Goal: Information Seeking & Learning: Learn about a topic

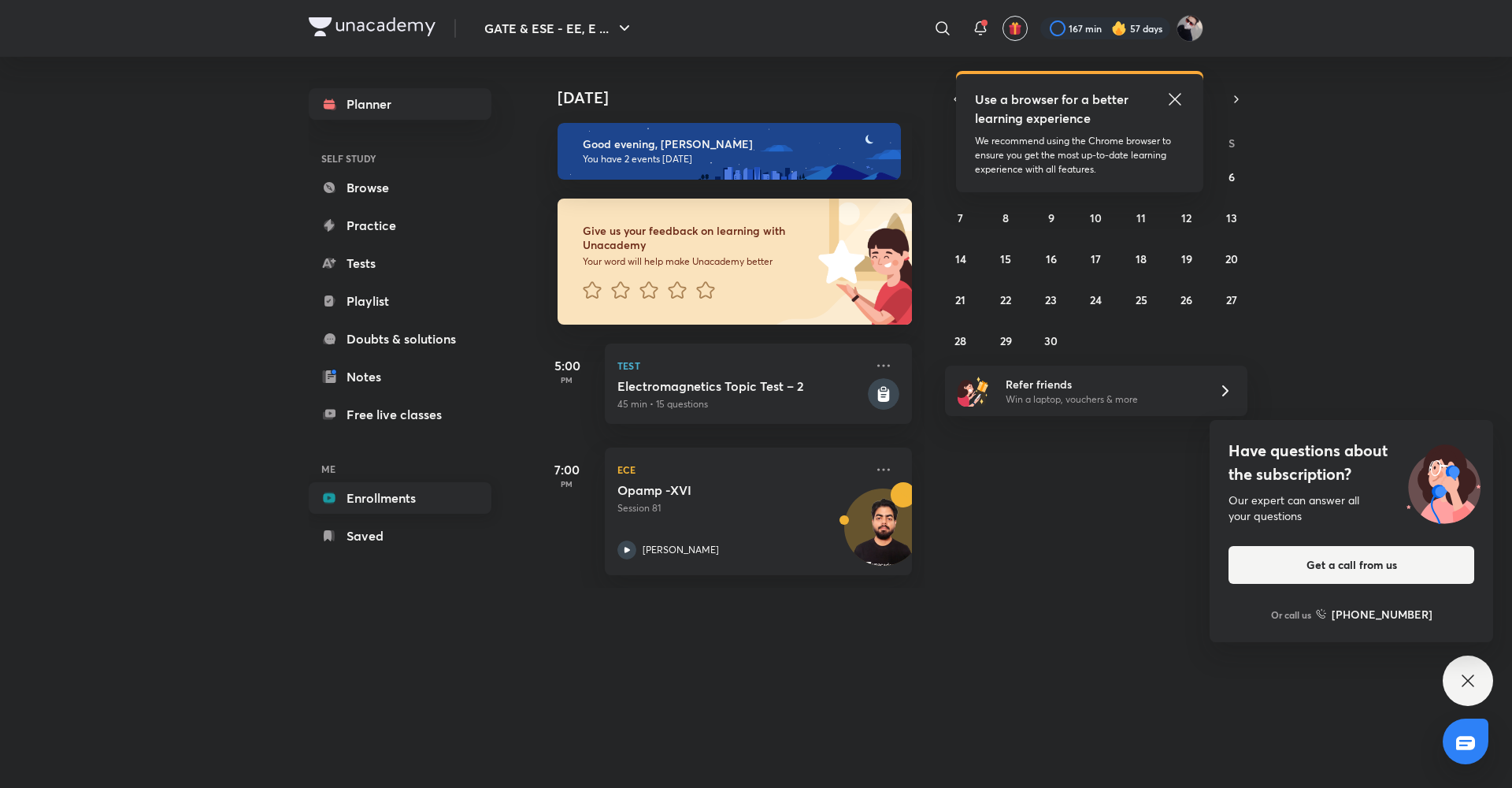
click at [396, 511] on link "Enrollments" at bounding box center [400, 497] width 183 height 31
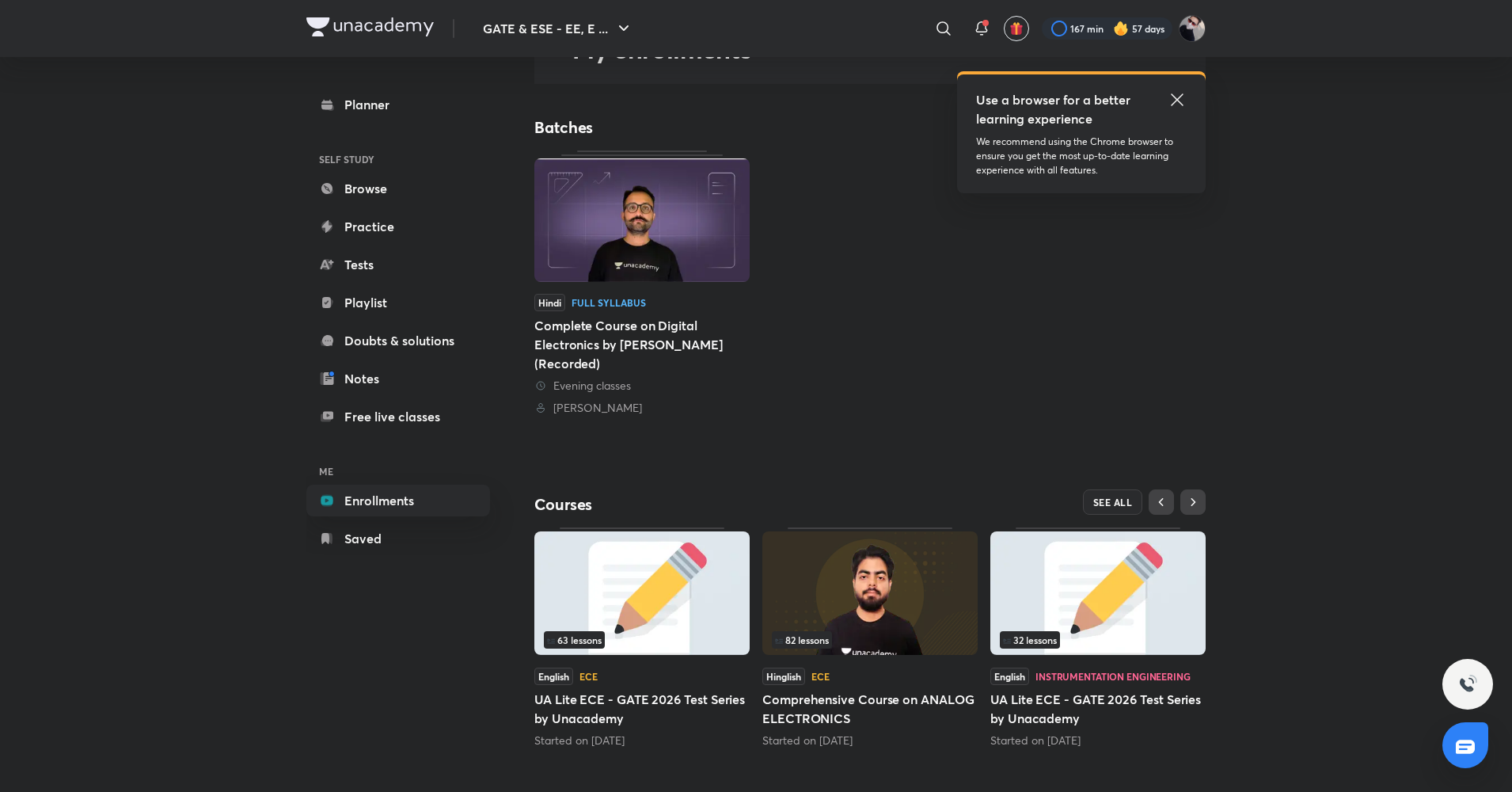
scroll to position [117, 0]
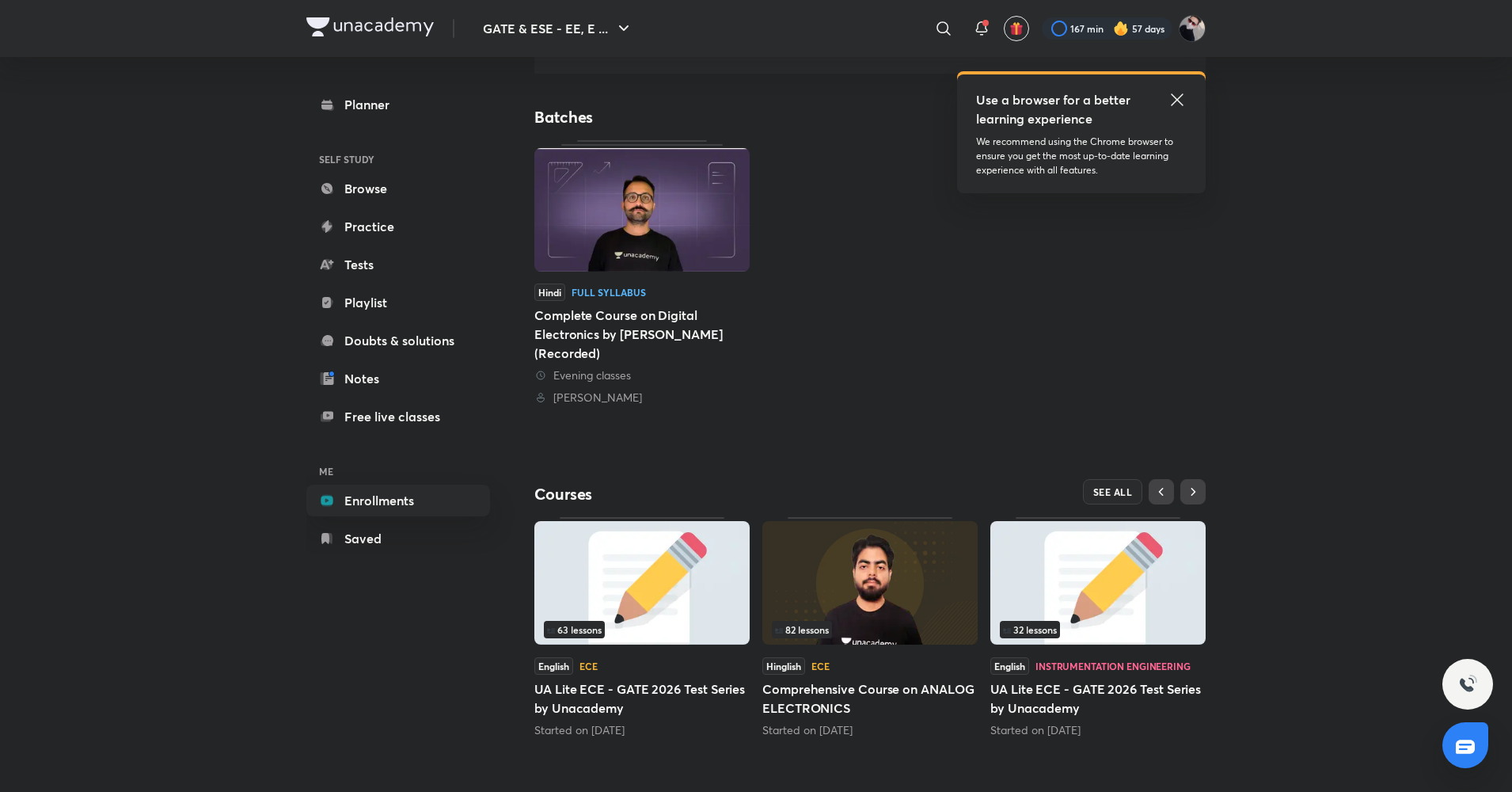
click at [835, 605] on img at bounding box center [870, 583] width 215 height 124
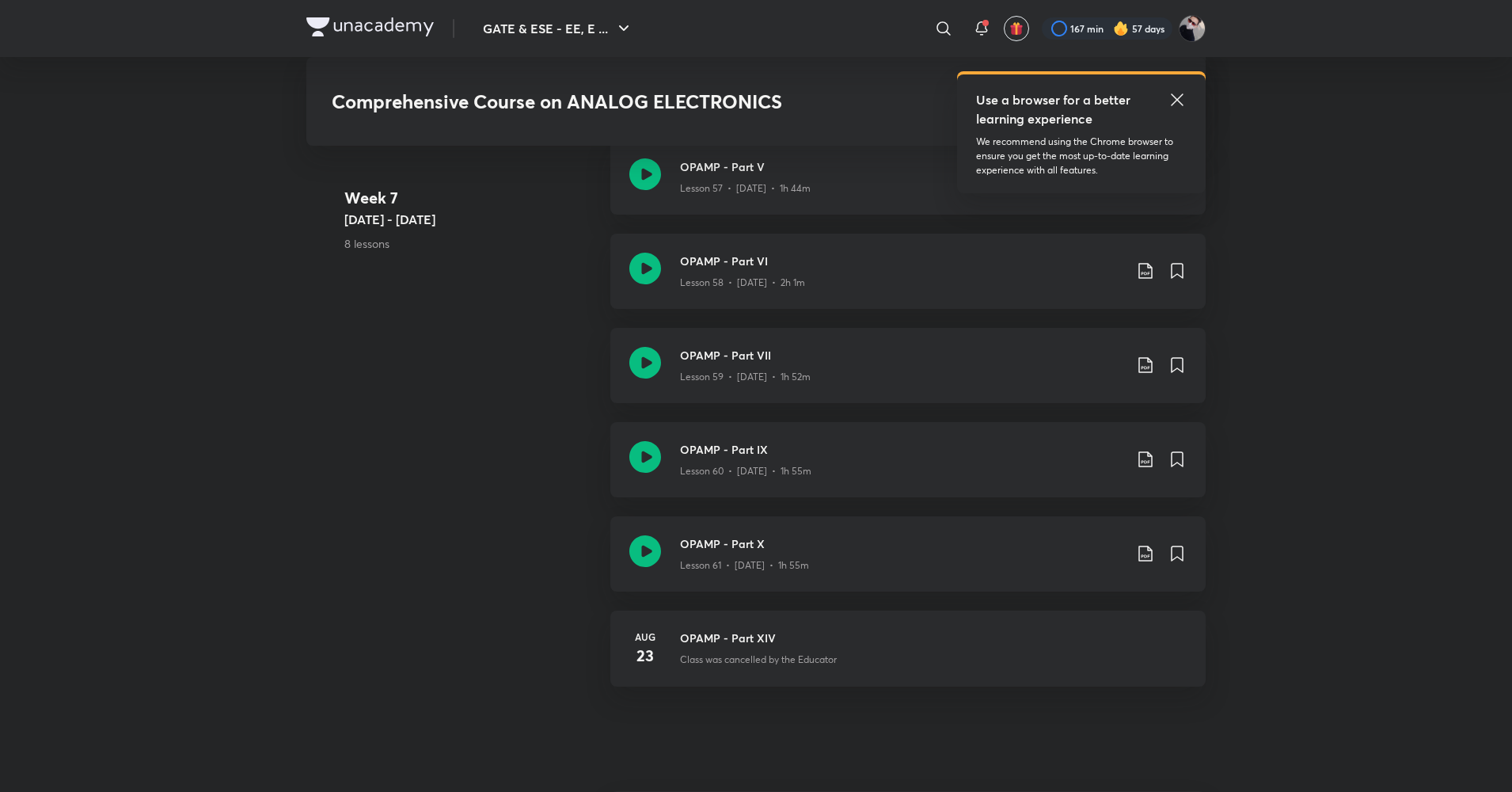
scroll to position [6738, 0]
click at [1173, 95] on icon at bounding box center [1176, 99] width 12 height 12
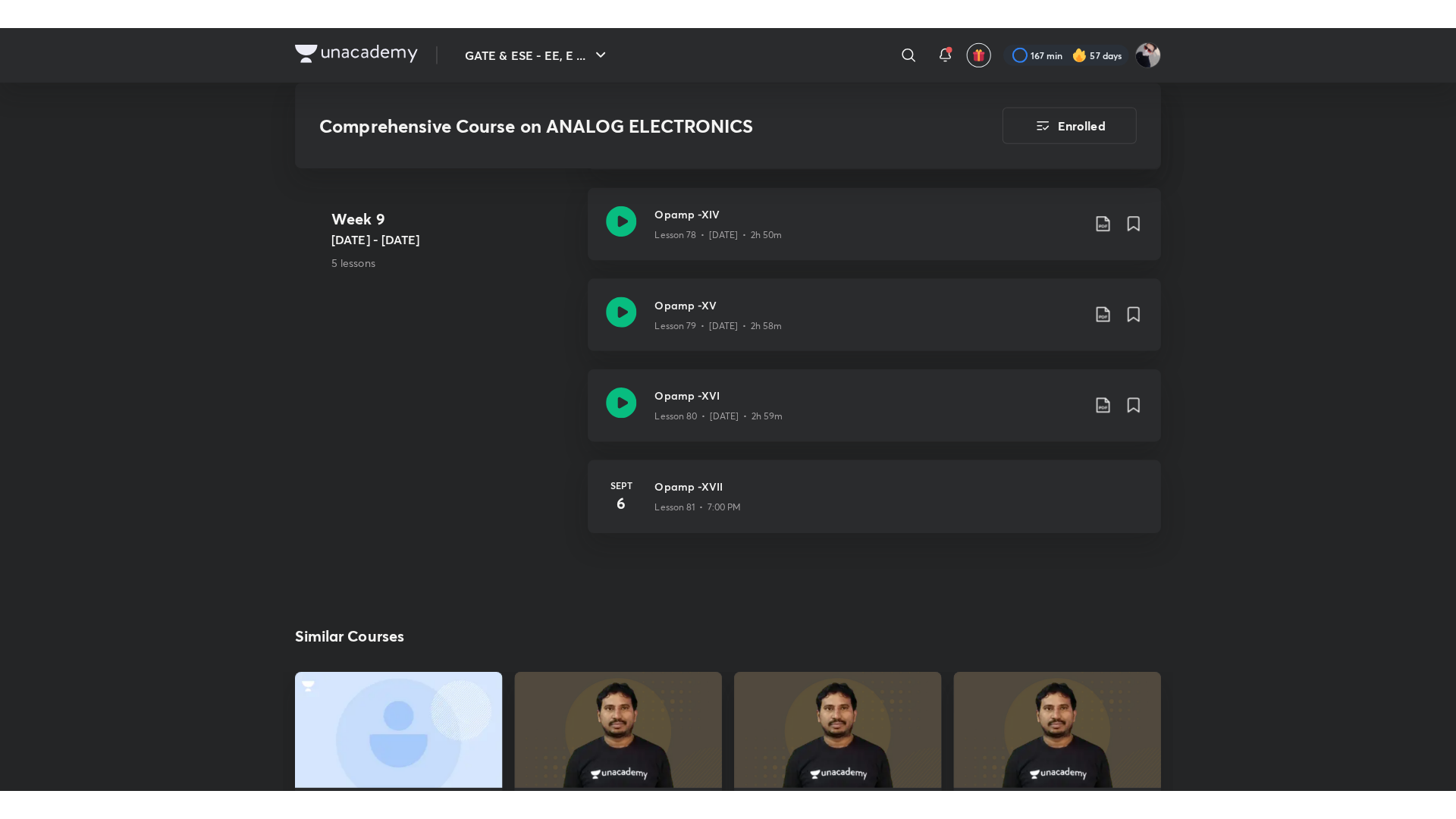
scroll to position [8487, 0]
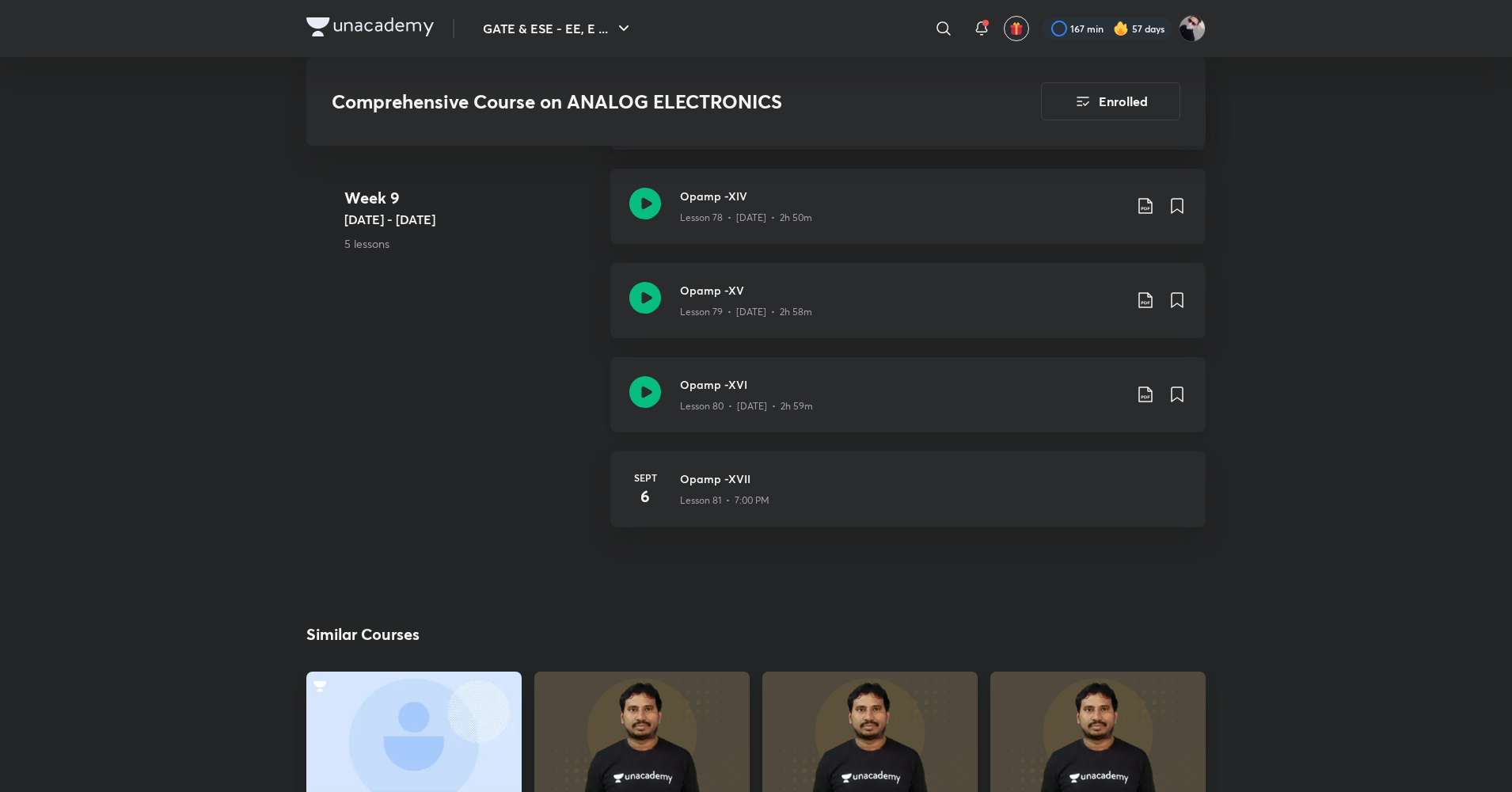
click at [659, 387] on icon at bounding box center [645, 391] width 31 height 31
